Goal: Check status: Check status

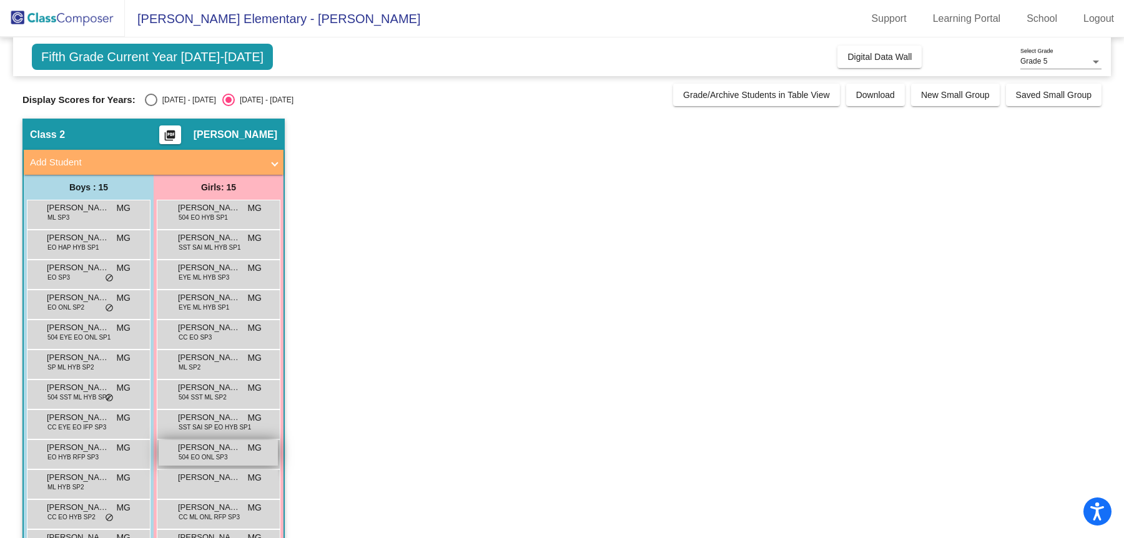
click at [205, 443] on span "[PERSON_NAME]" at bounding box center [209, 448] width 62 height 12
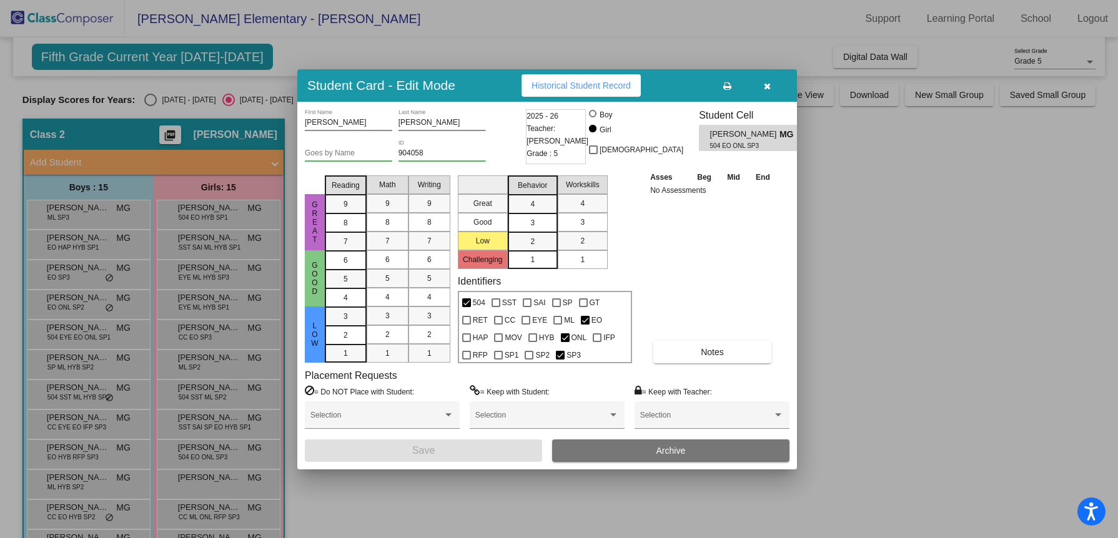
click at [619, 89] on span "Historical Student Record" at bounding box center [580, 86] width 99 height 10
click at [764, 86] on icon "button" at bounding box center [767, 86] width 7 height 9
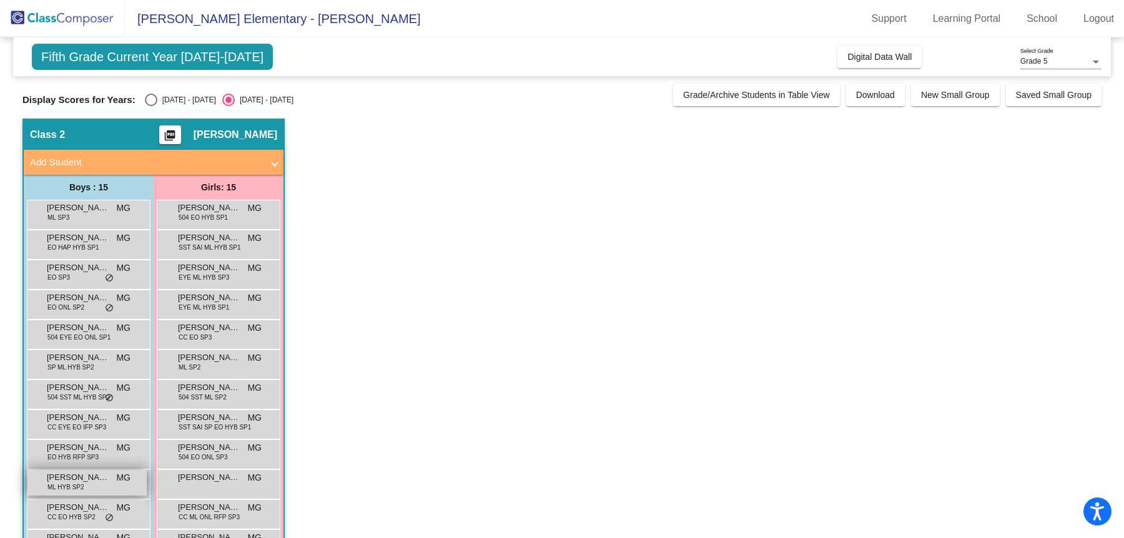
click at [72, 483] on span "ML HYB SP2" at bounding box center [65, 487] width 37 height 9
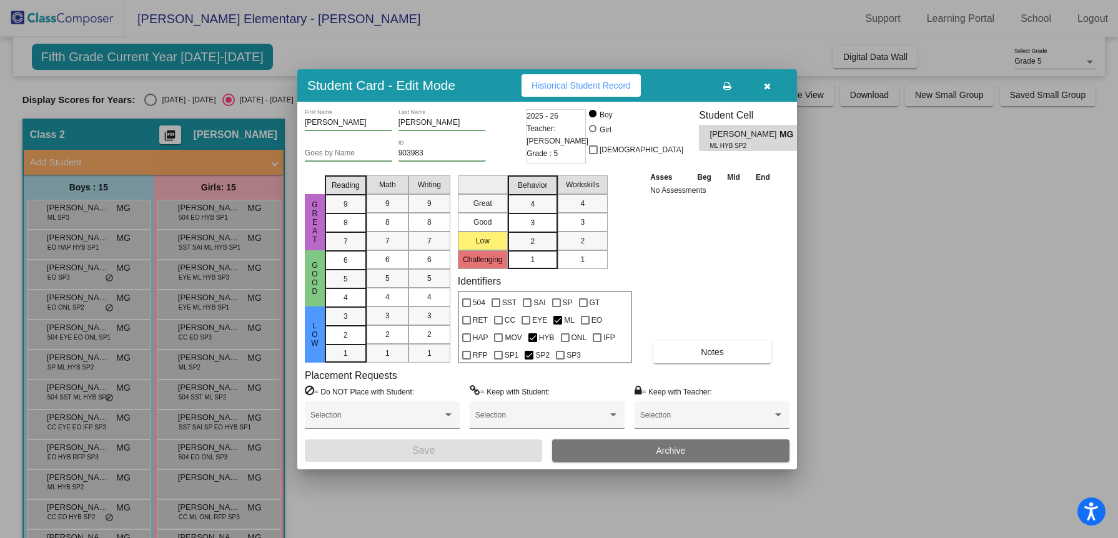
click at [626, 81] on span "Historical Student Record" at bounding box center [580, 86] width 99 height 10
click at [766, 87] on icon "button" at bounding box center [767, 86] width 7 height 9
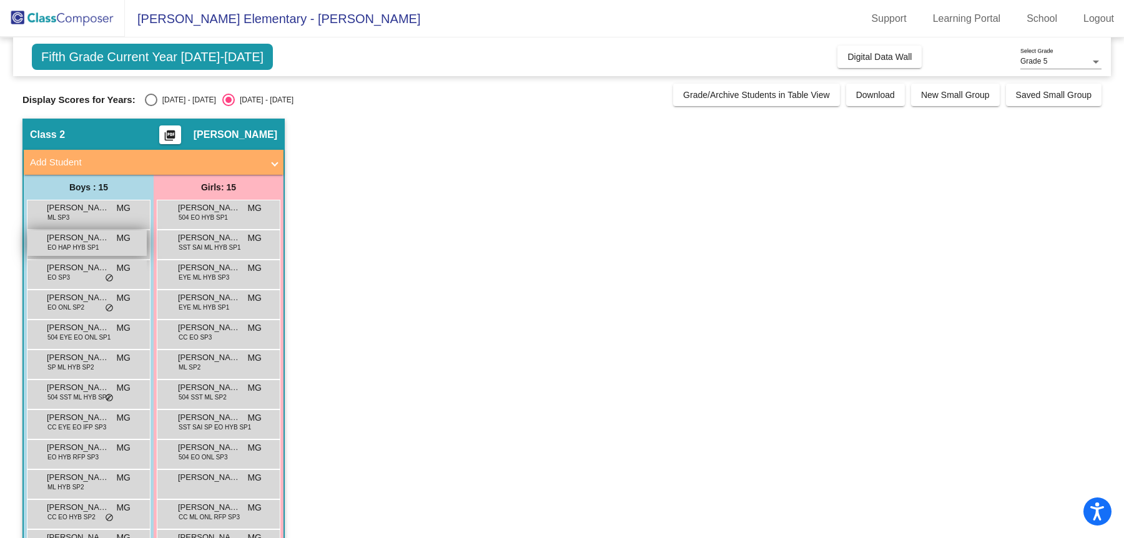
click at [71, 245] on span "EO HAP HYB SP1" at bounding box center [73, 247] width 52 height 9
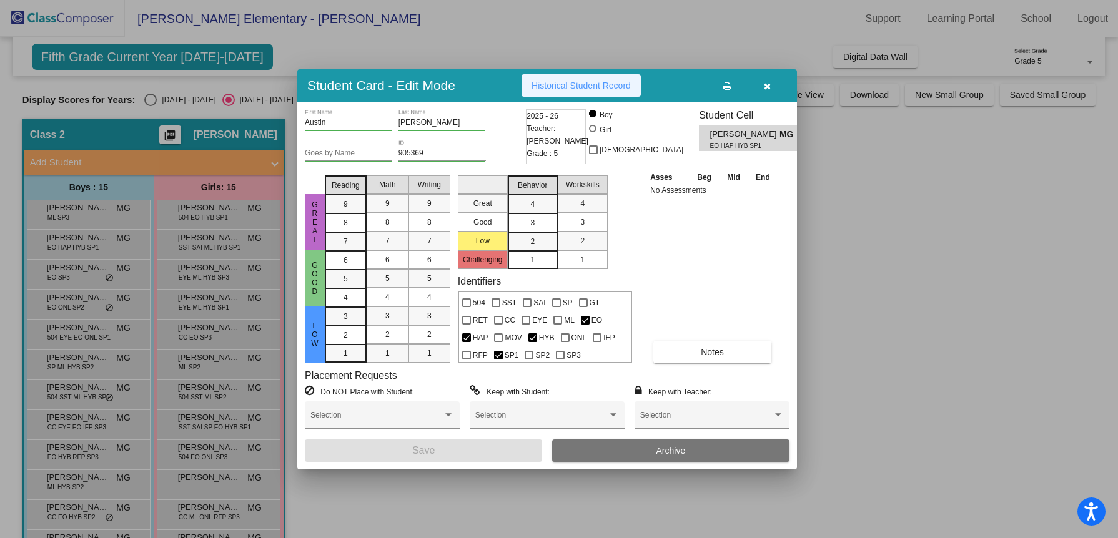
click at [573, 86] on span "Historical Student Record" at bounding box center [580, 86] width 99 height 10
click at [773, 91] on button "button" at bounding box center [767, 85] width 40 height 22
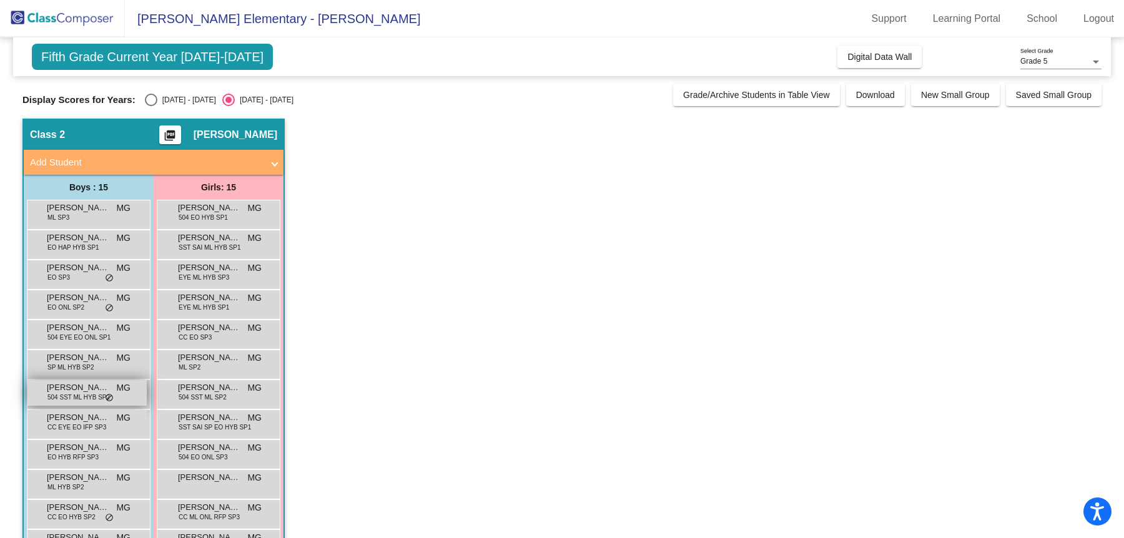
click at [62, 398] on span "504 SST ML HYB SP2" at bounding box center [78, 397] width 62 height 9
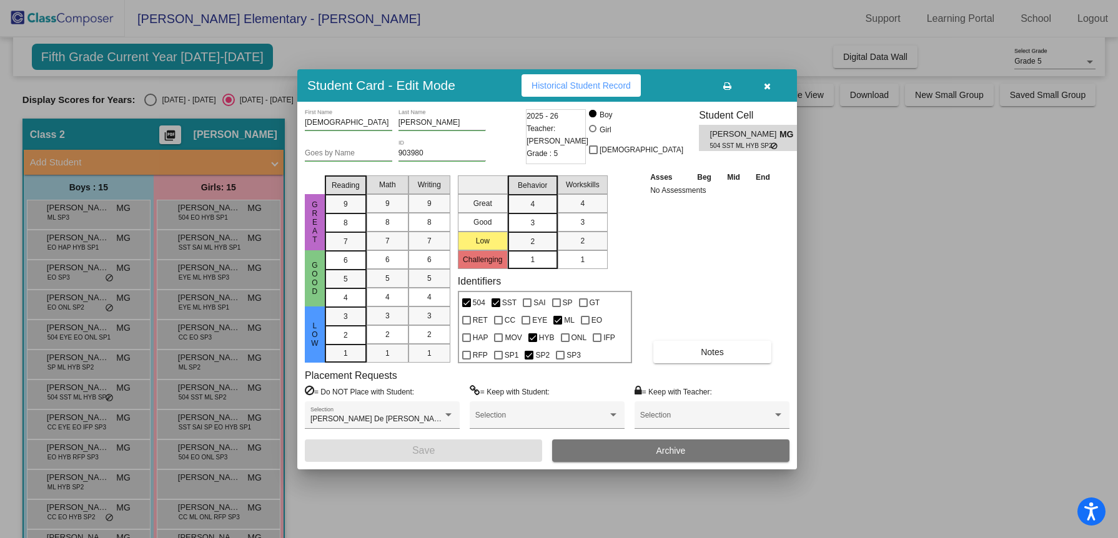
click at [624, 86] on span "Historical Student Record" at bounding box center [580, 86] width 99 height 10
